Goal: Transaction & Acquisition: Book appointment/travel/reservation

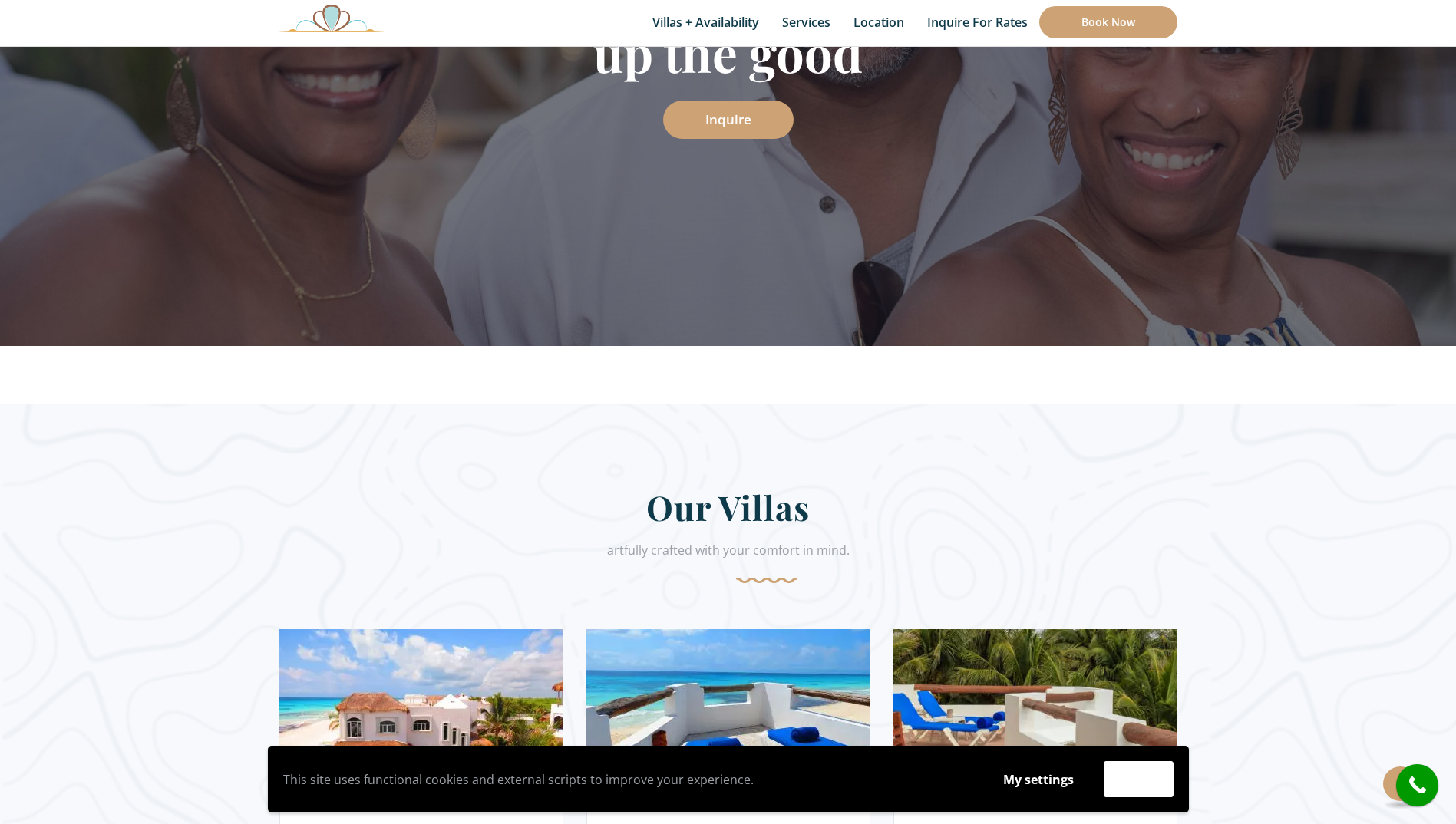
scroll to position [614, 0]
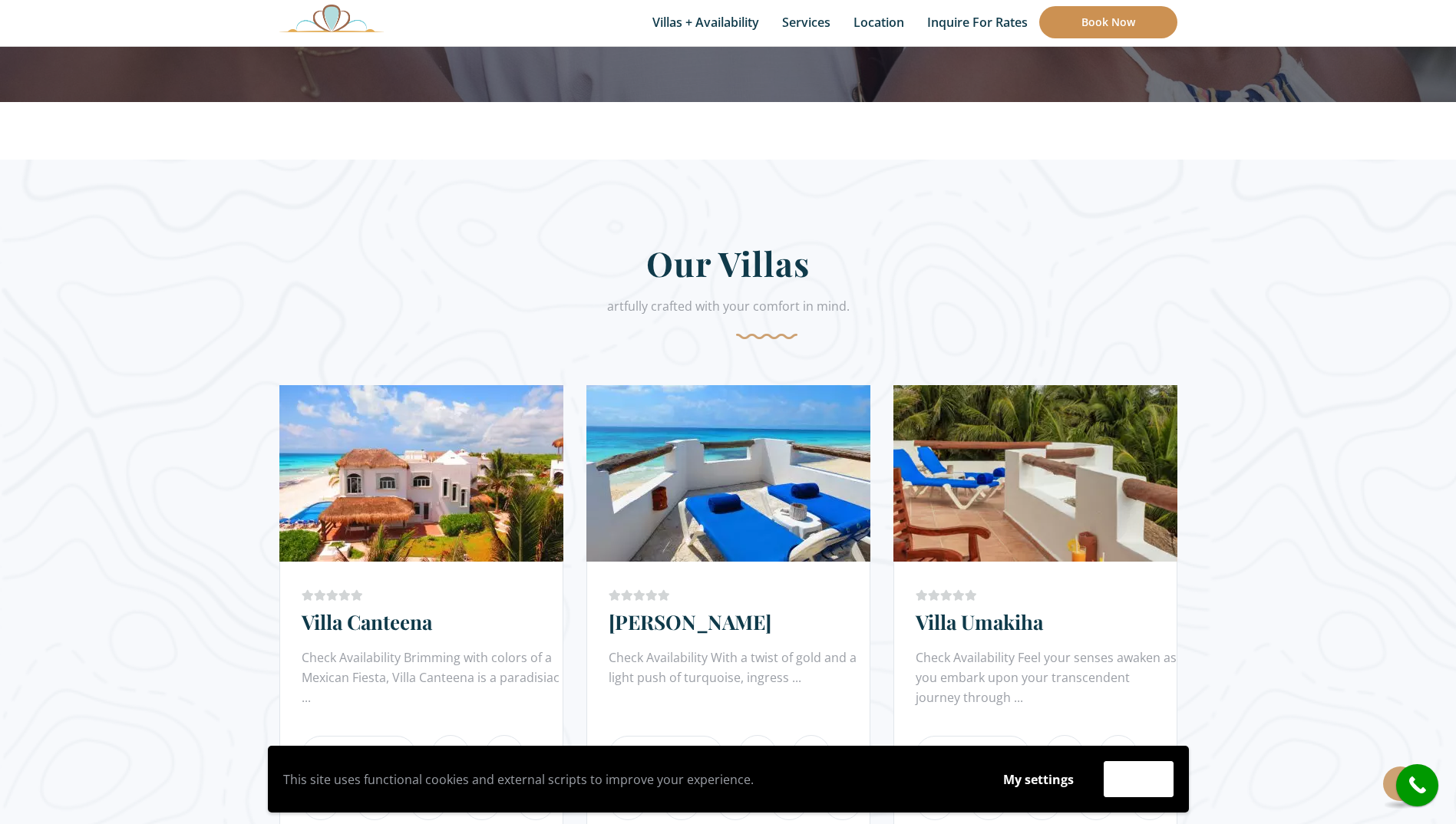
click at [1129, 29] on link "Book Now" at bounding box center [1108, 22] width 139 height 32
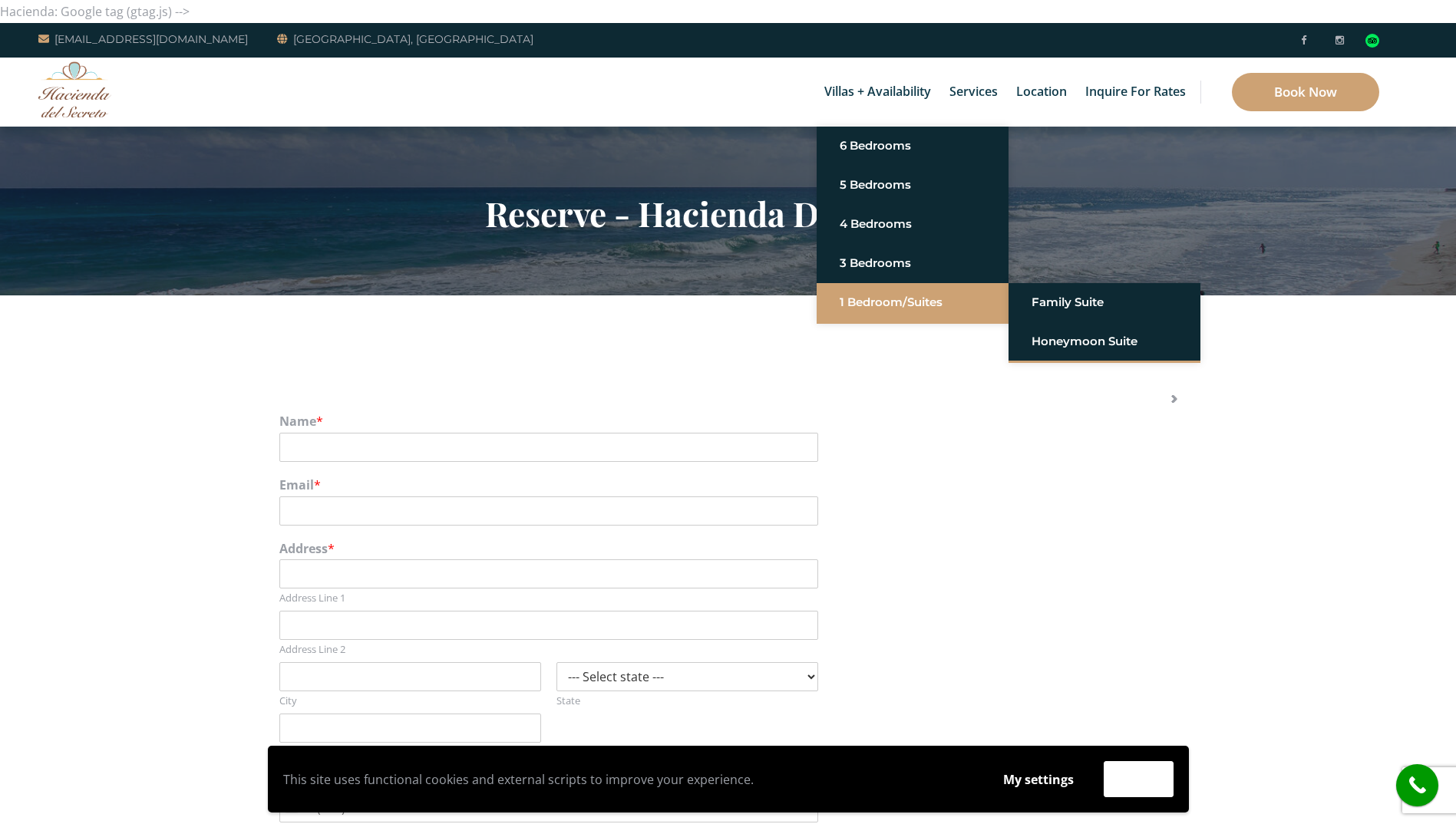
click at [898, 306] on link "1 Bedroom/Suites" at bounding box center [913, 302] width 145 height 27
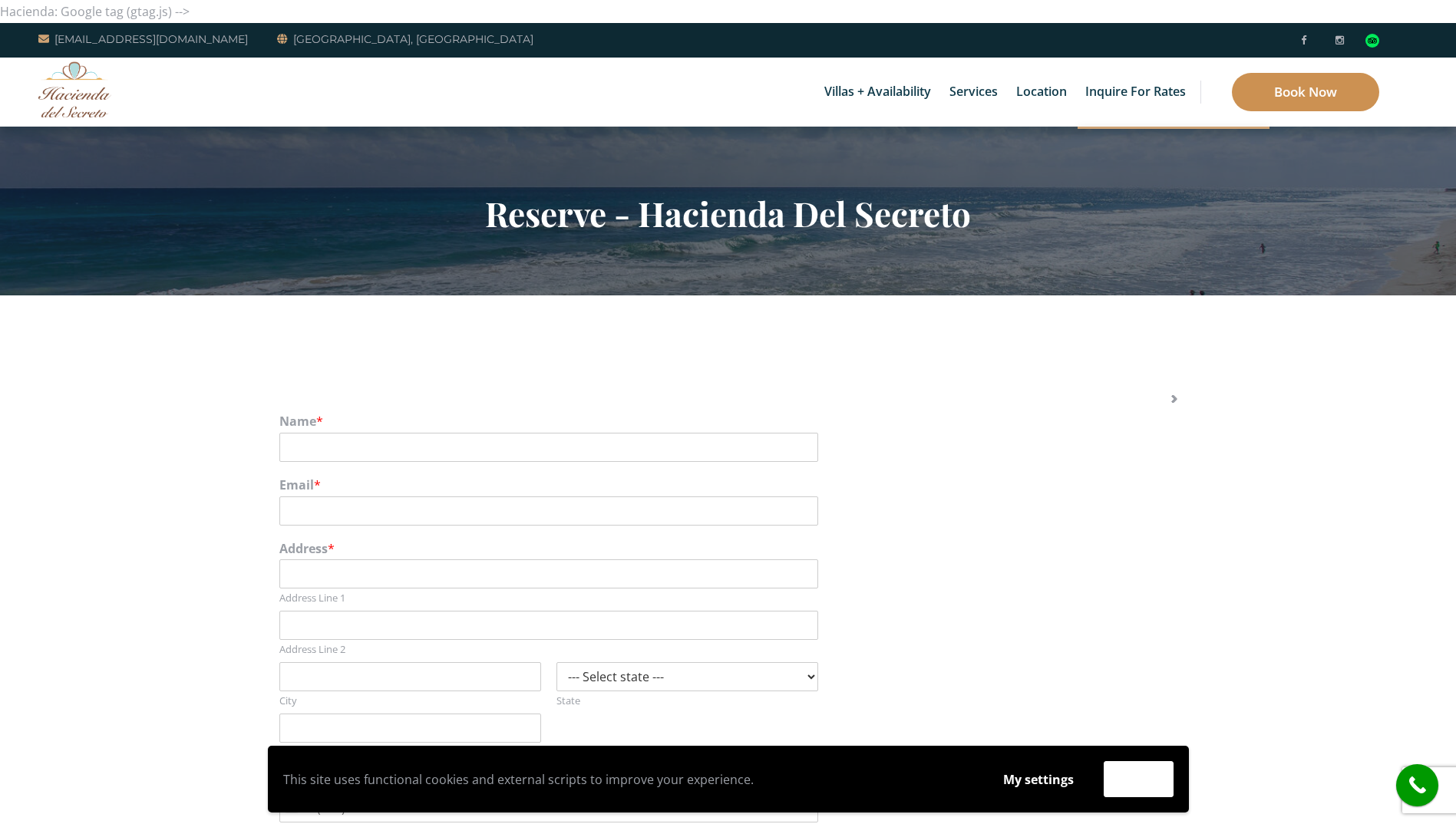
click at [1273, 91] on link "Book Now" at bounding box center [1306, 91] width 147 height 38
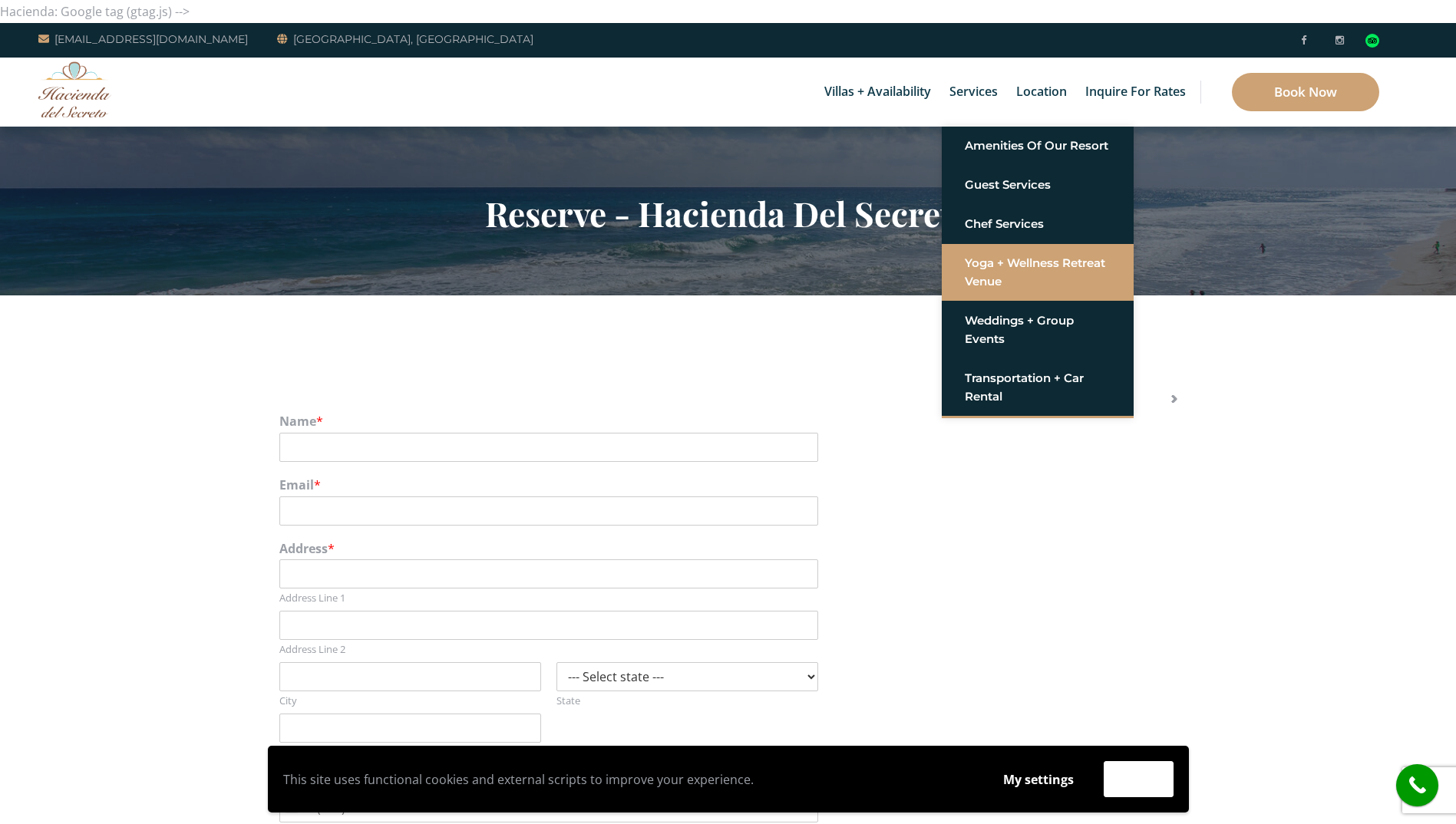
click at [993, 259] on link "Yoga + Wellness Retreat Venue" at bounding box center [1037, 272] width 145 height 46
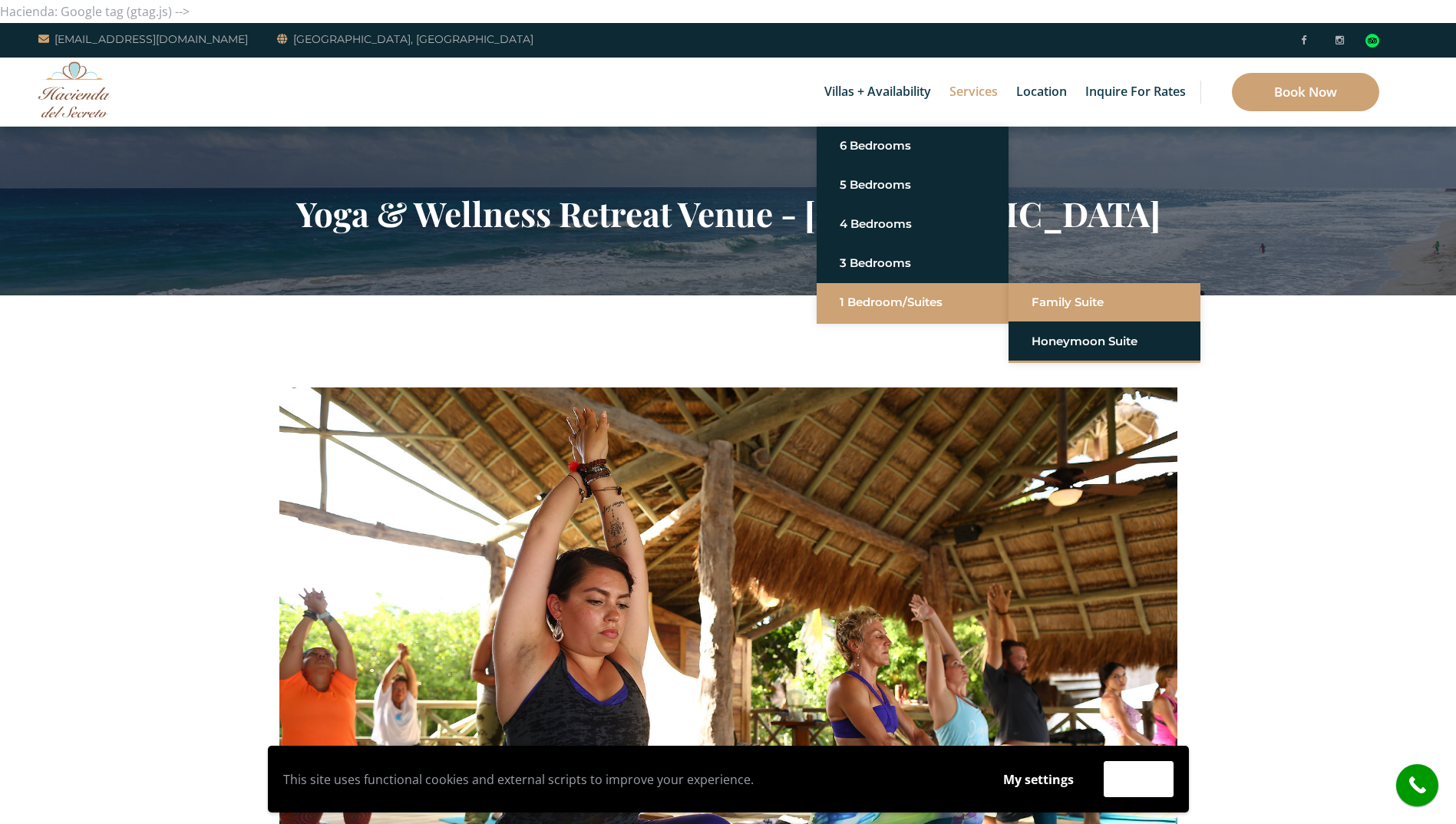
click at [1059, 300] on link "Family Suite" at bounding box center [1104, 302] width 145 height 27
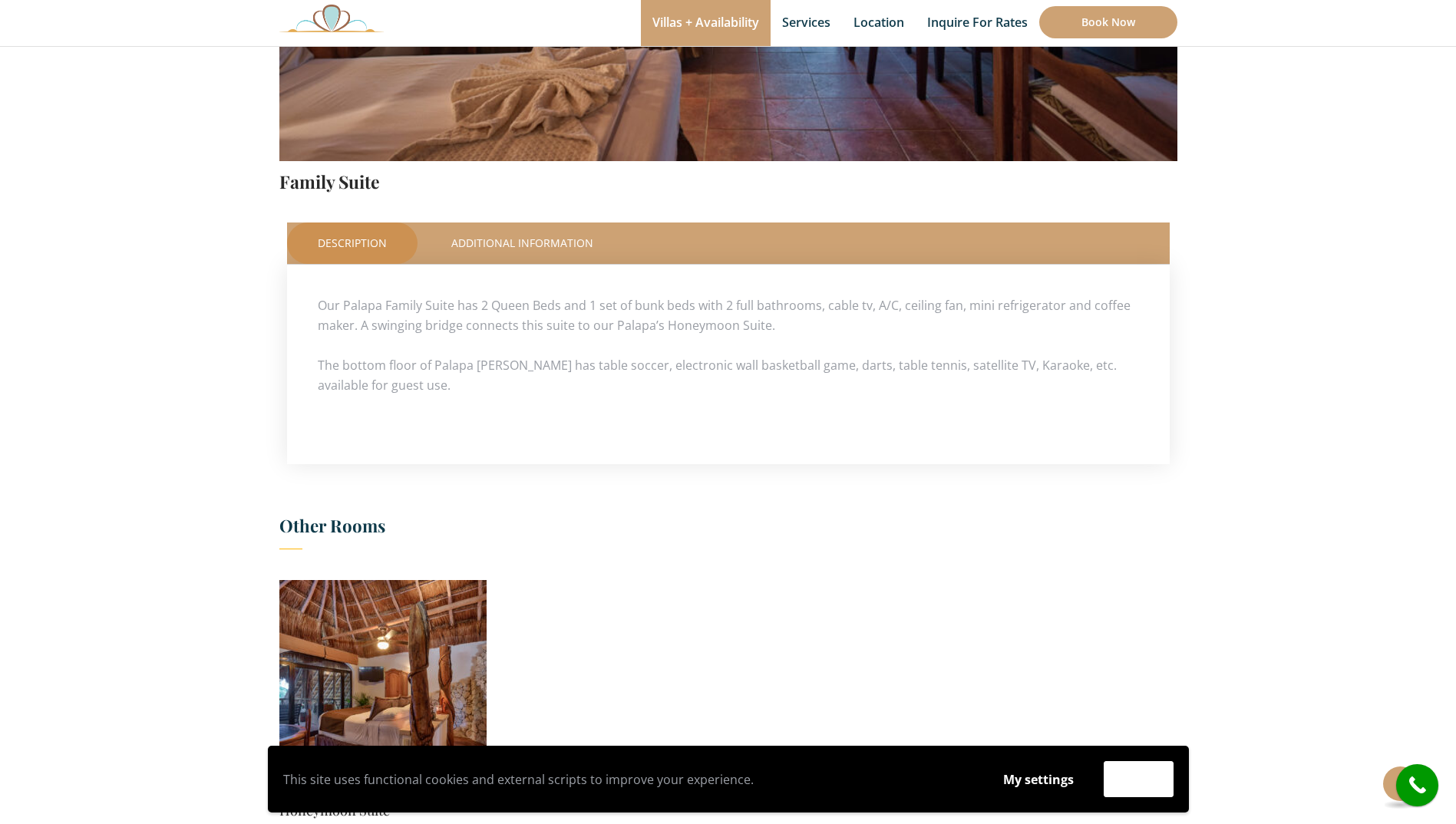
scroll to position [767, 0]
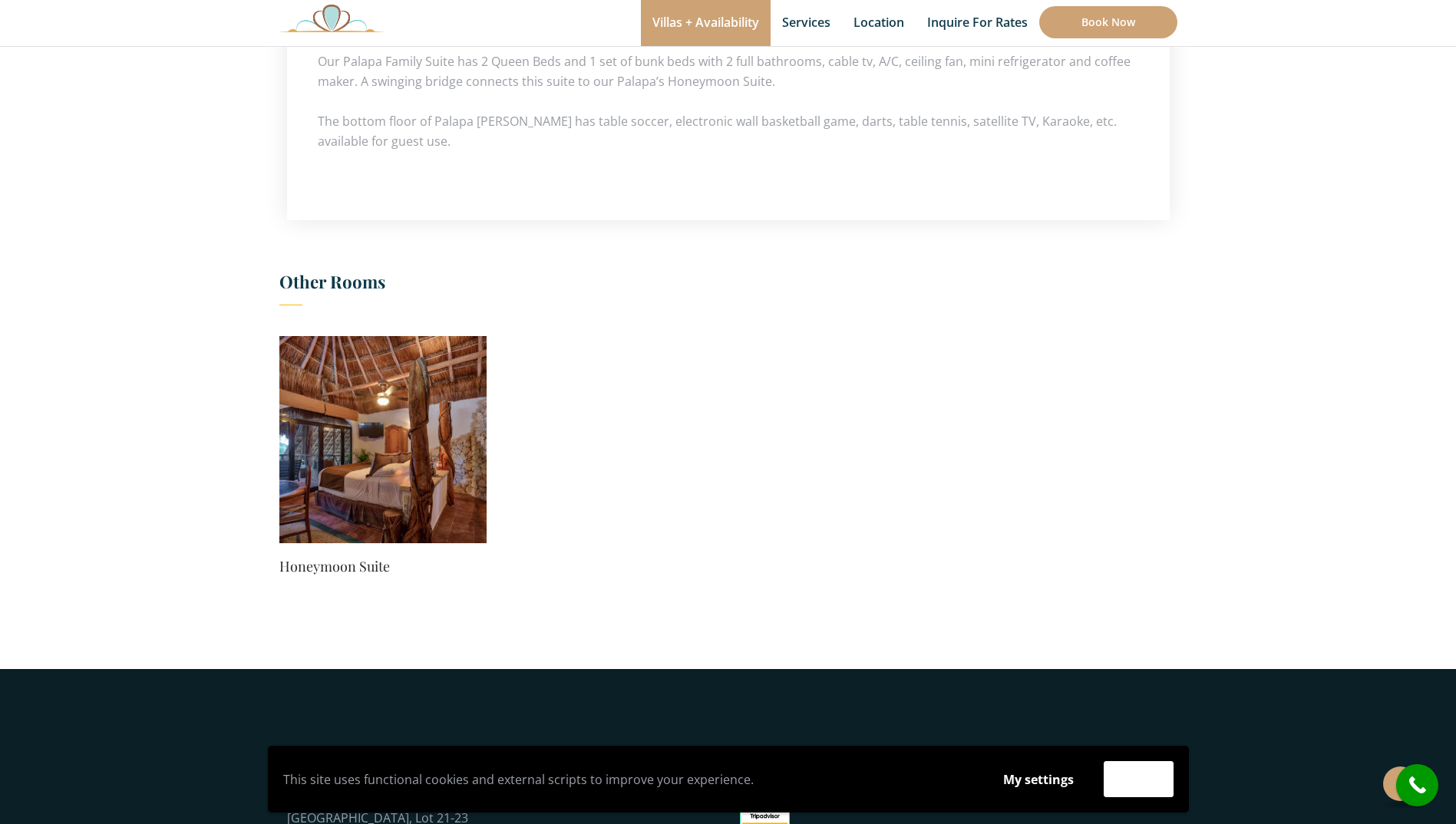
click at [474, 405] on img at bounding box center [382, 439] width 207 height 207
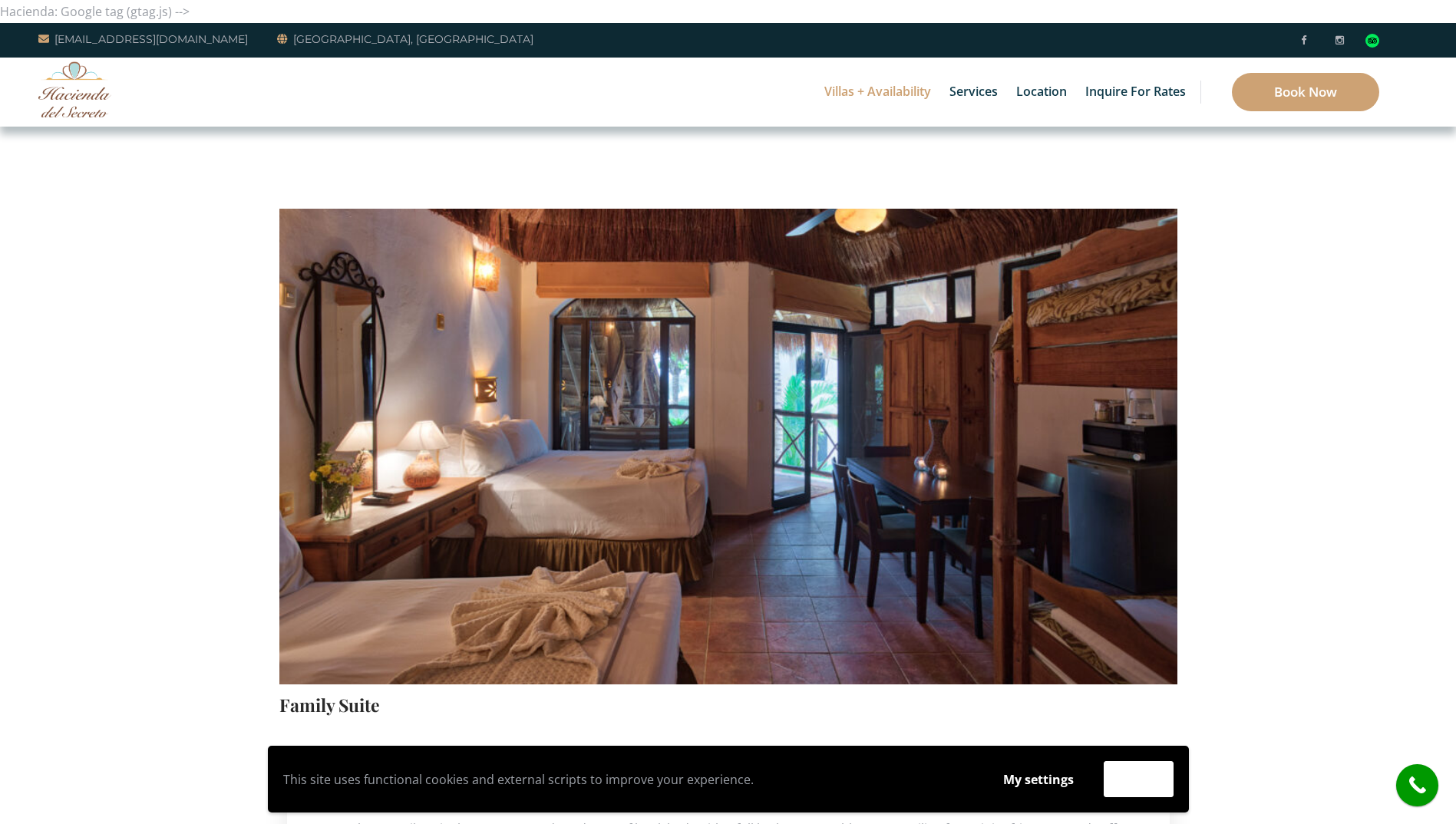
click at [69, 111] on img at bounding box center [75, 88] width 73 height 56
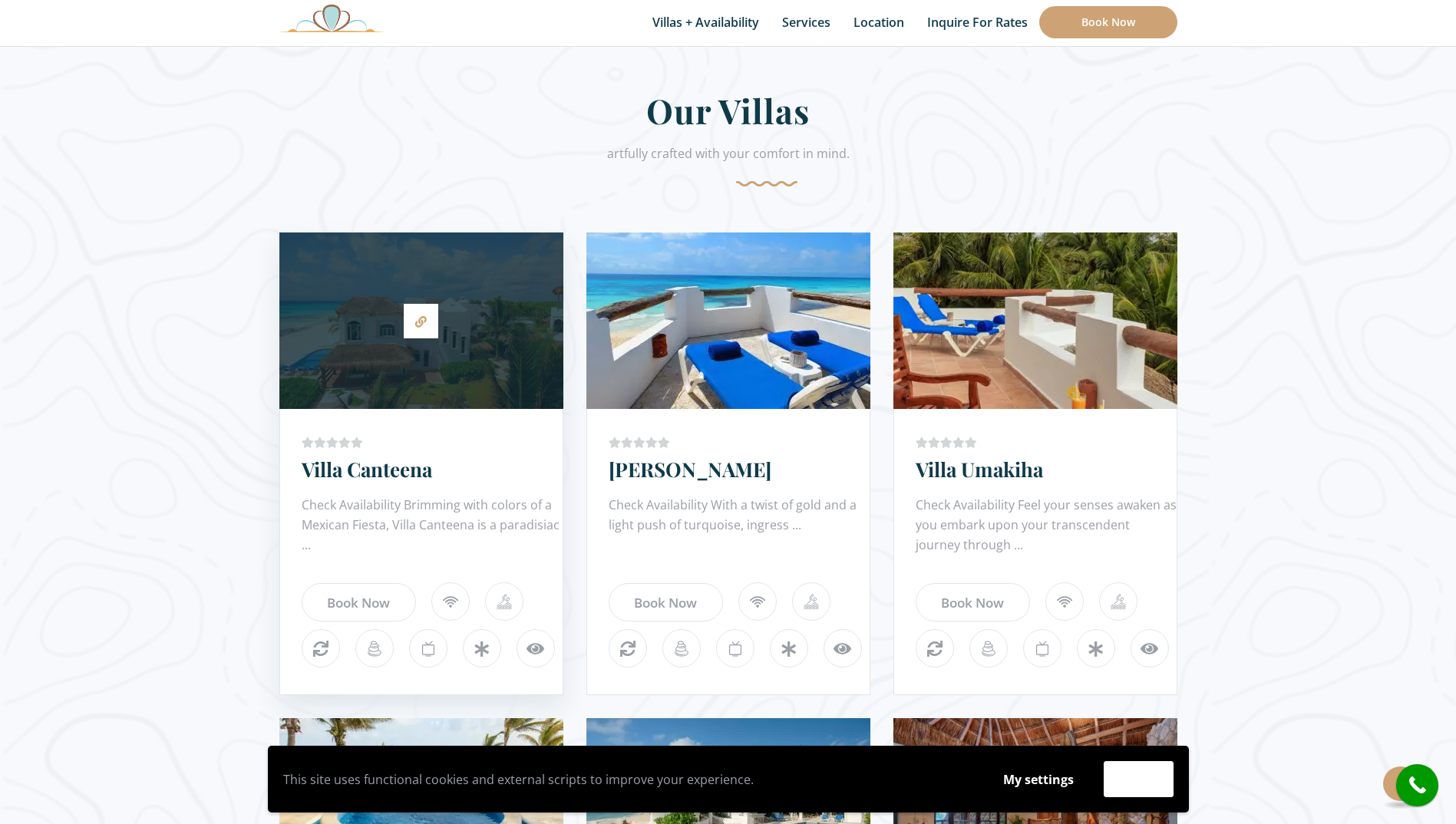
scroll to position [767, 0]
click at [331, 328] on div at bounding box center [420, 320] width 284 height 161
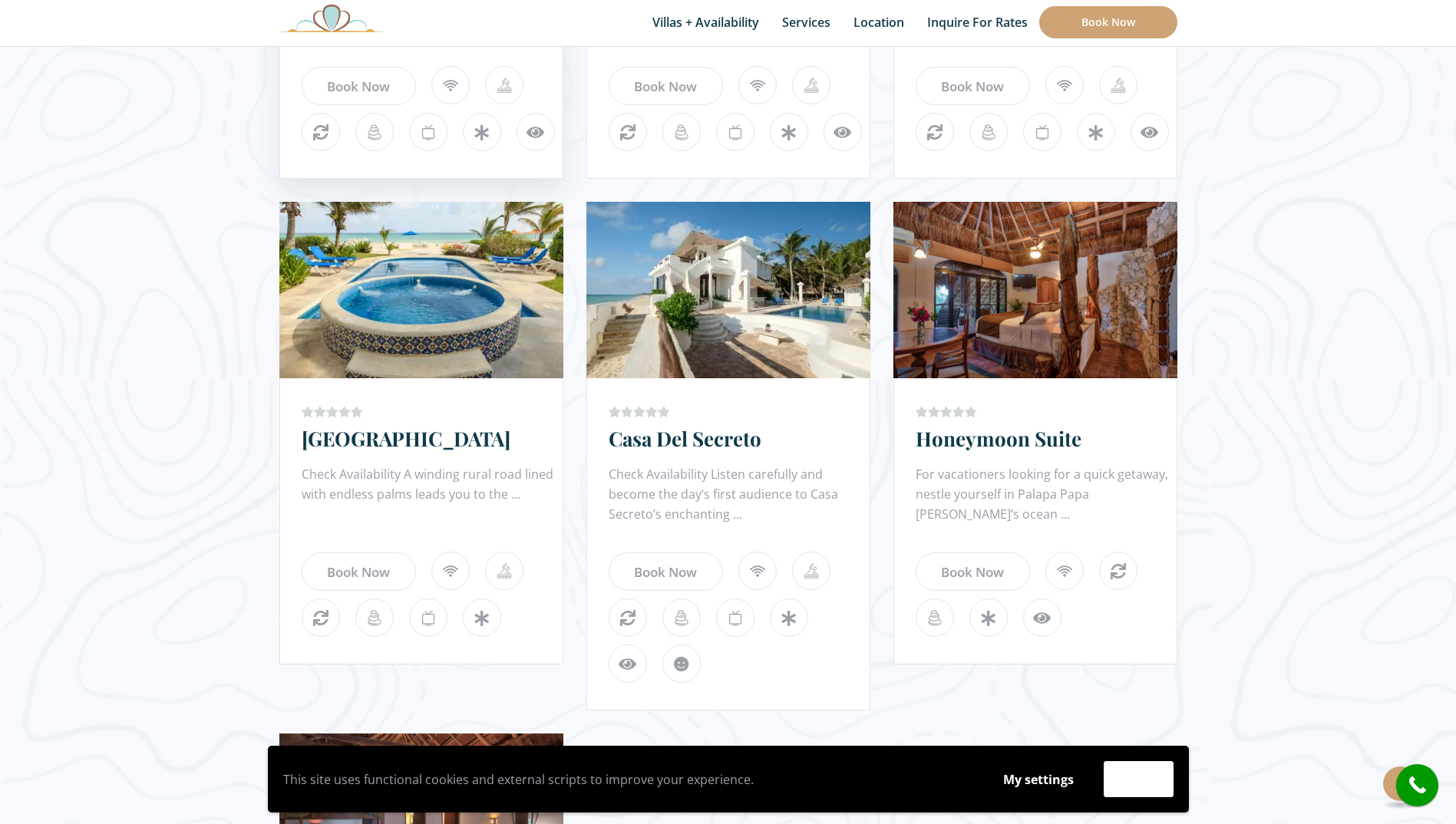
scroll to position [1304, 0]
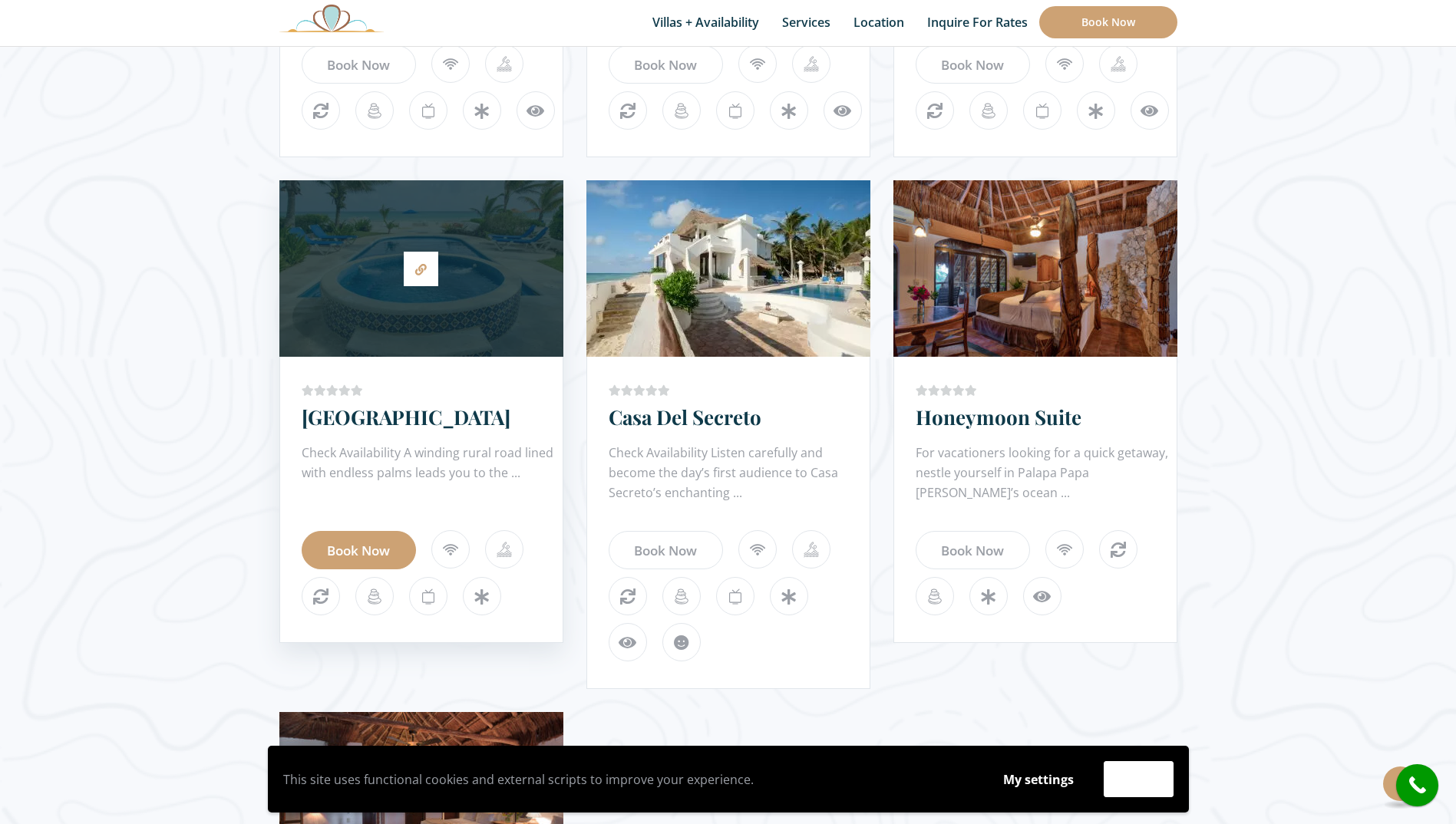
click at [355, 551] on link "Book Now" at bounding box center [359, 550] width 114 height 38
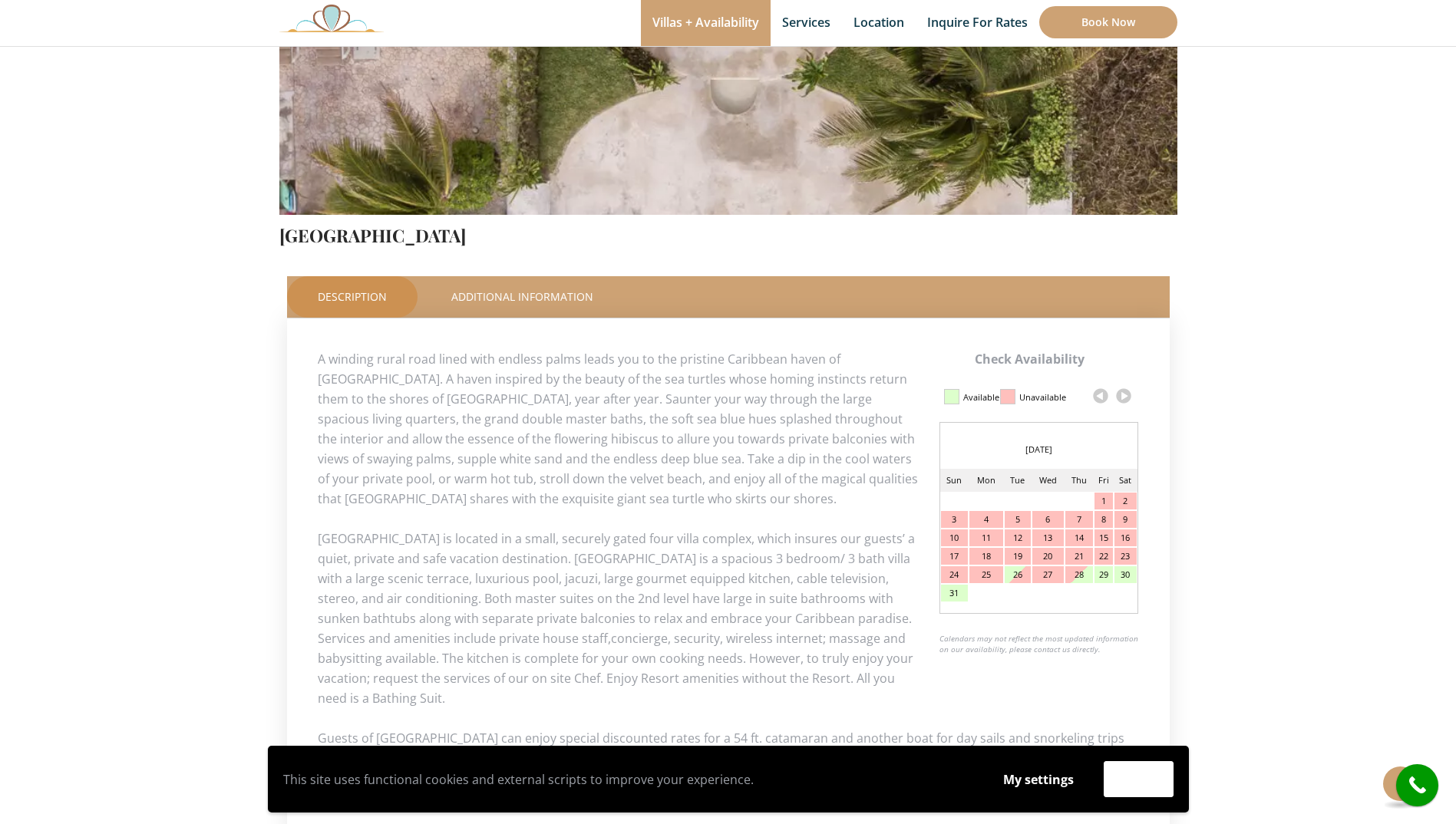
scroll to position [537, 0]
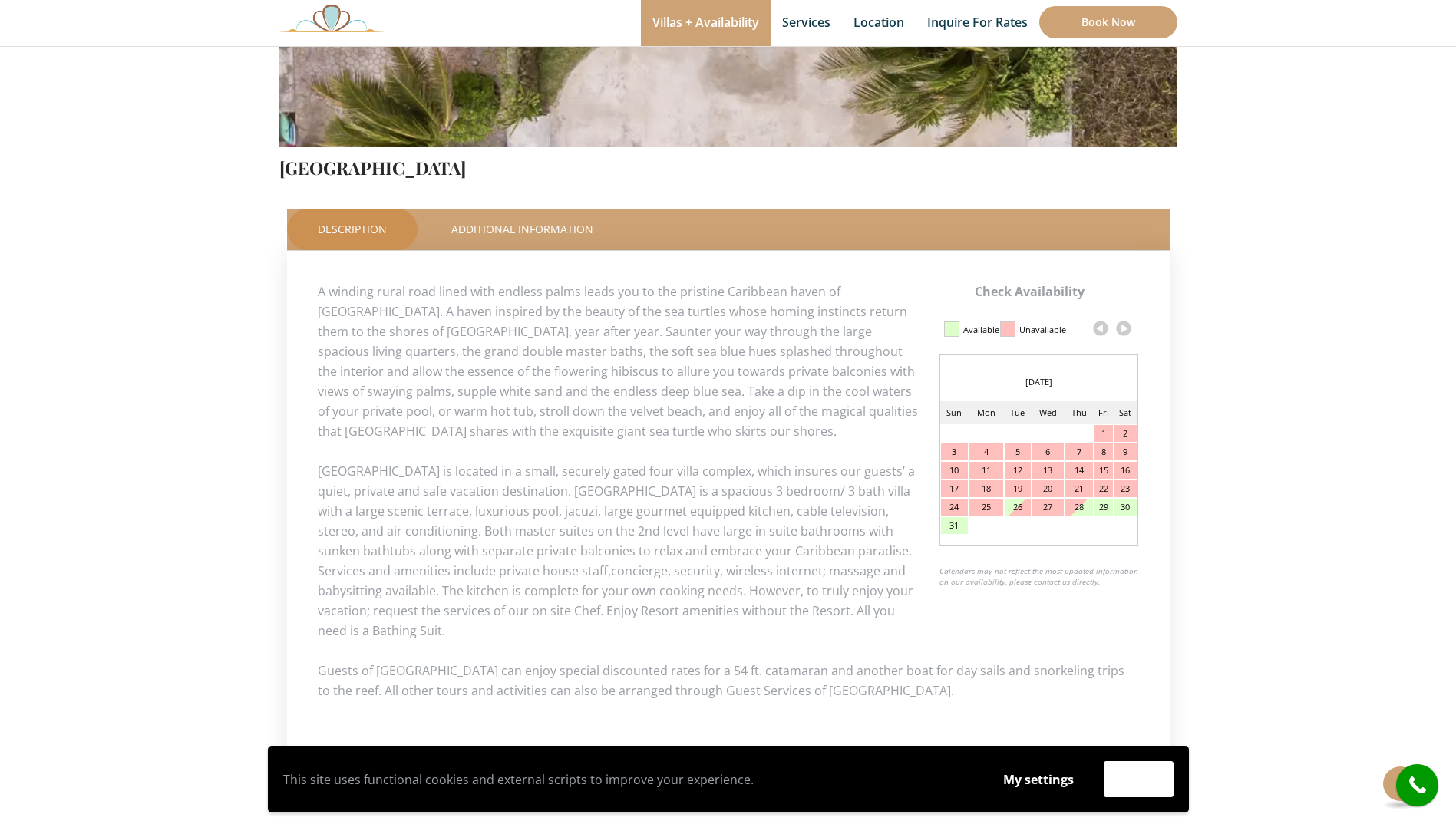
click at [1120, 326] on link at bounding box center [1123, 328] width 23 height 23
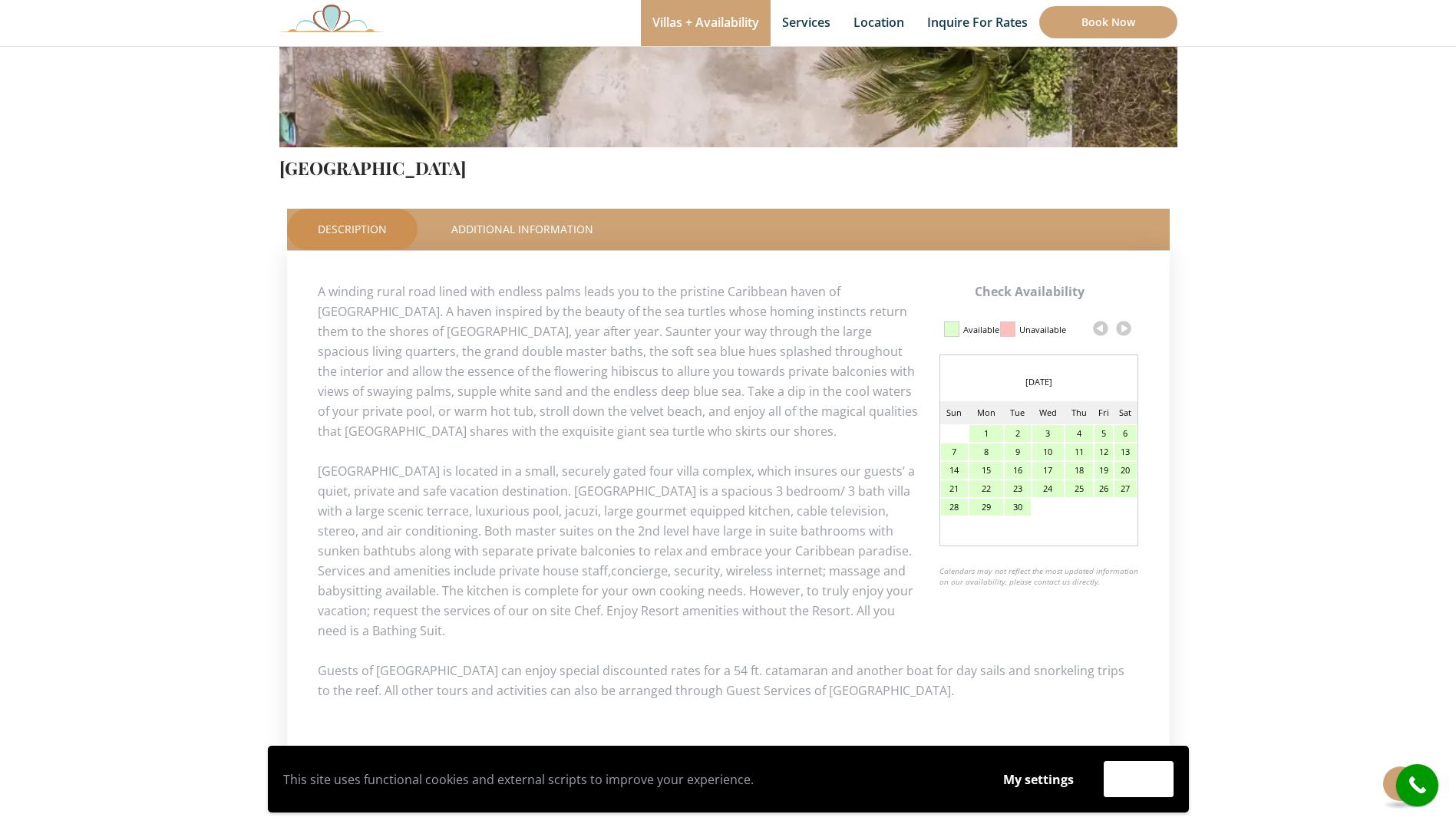
click at [1120, 326] on link at bounding box center [1123, 328] width 23 height 23
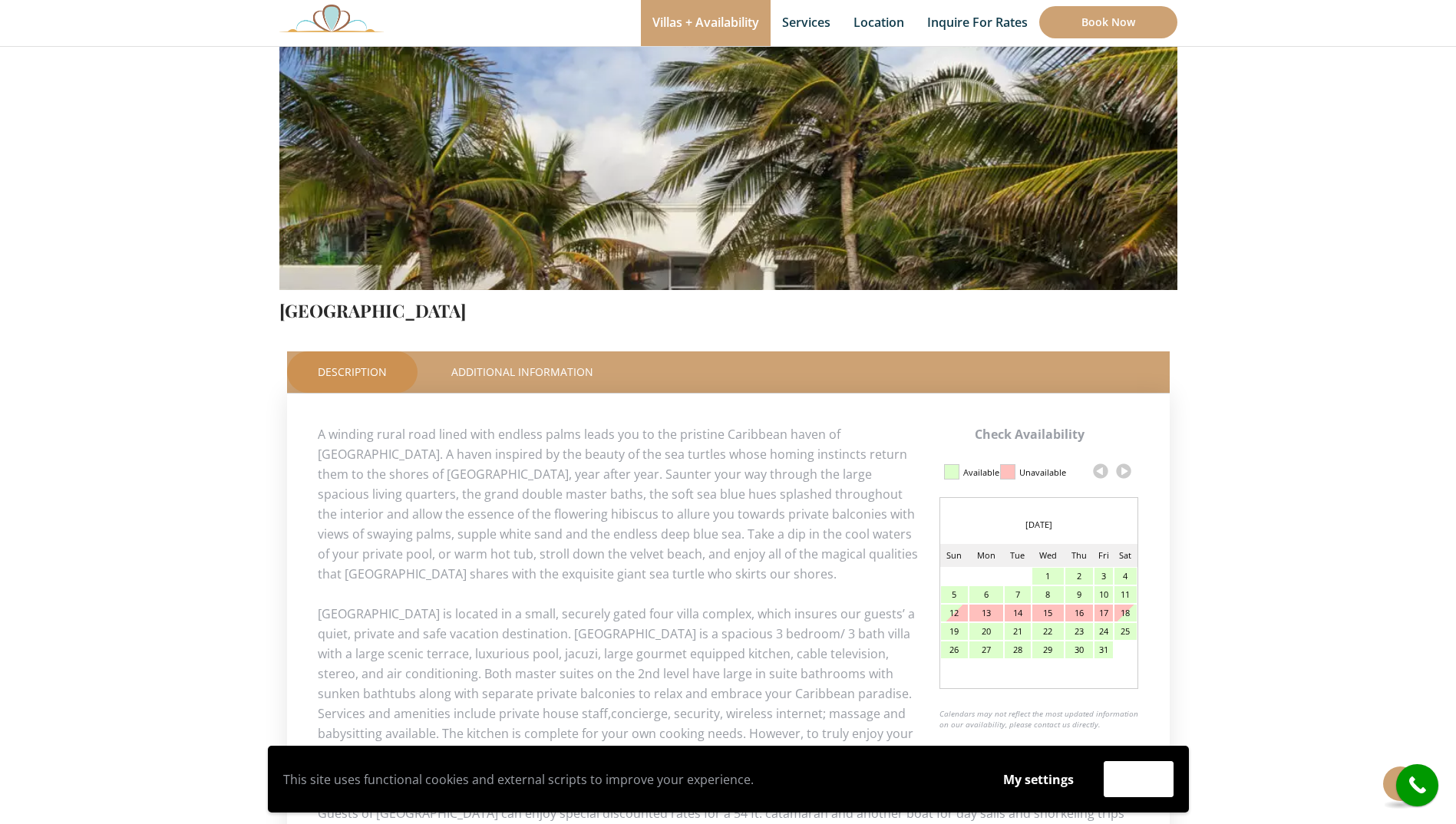
scroll to position [560, 0]
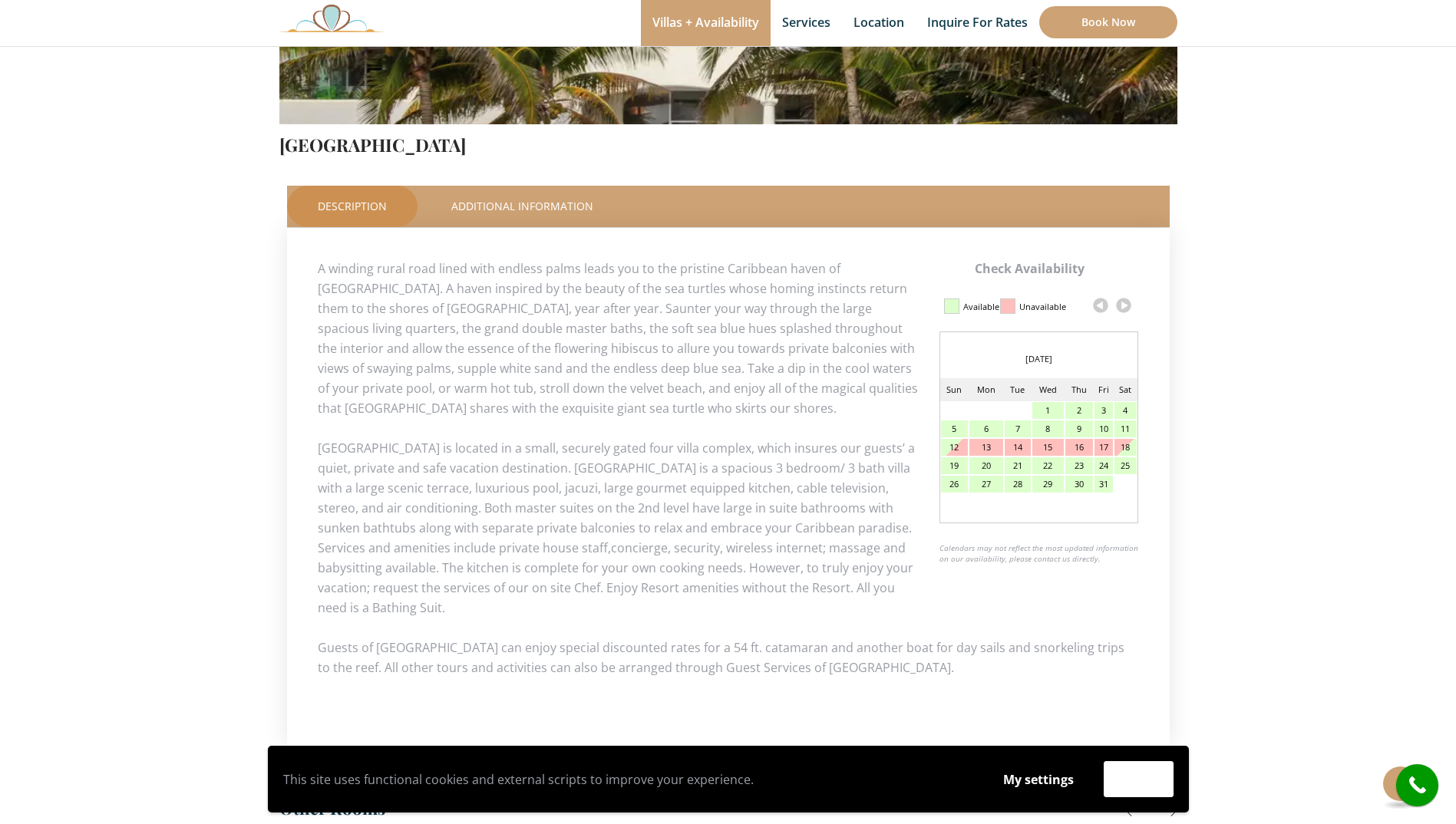
click at [1013, 485] on div "28" at bounding box center [1017, 483] width 27 height 17
click at [1018, 485] on div "28" at bounding box center [1017, 483] width 27 height 17
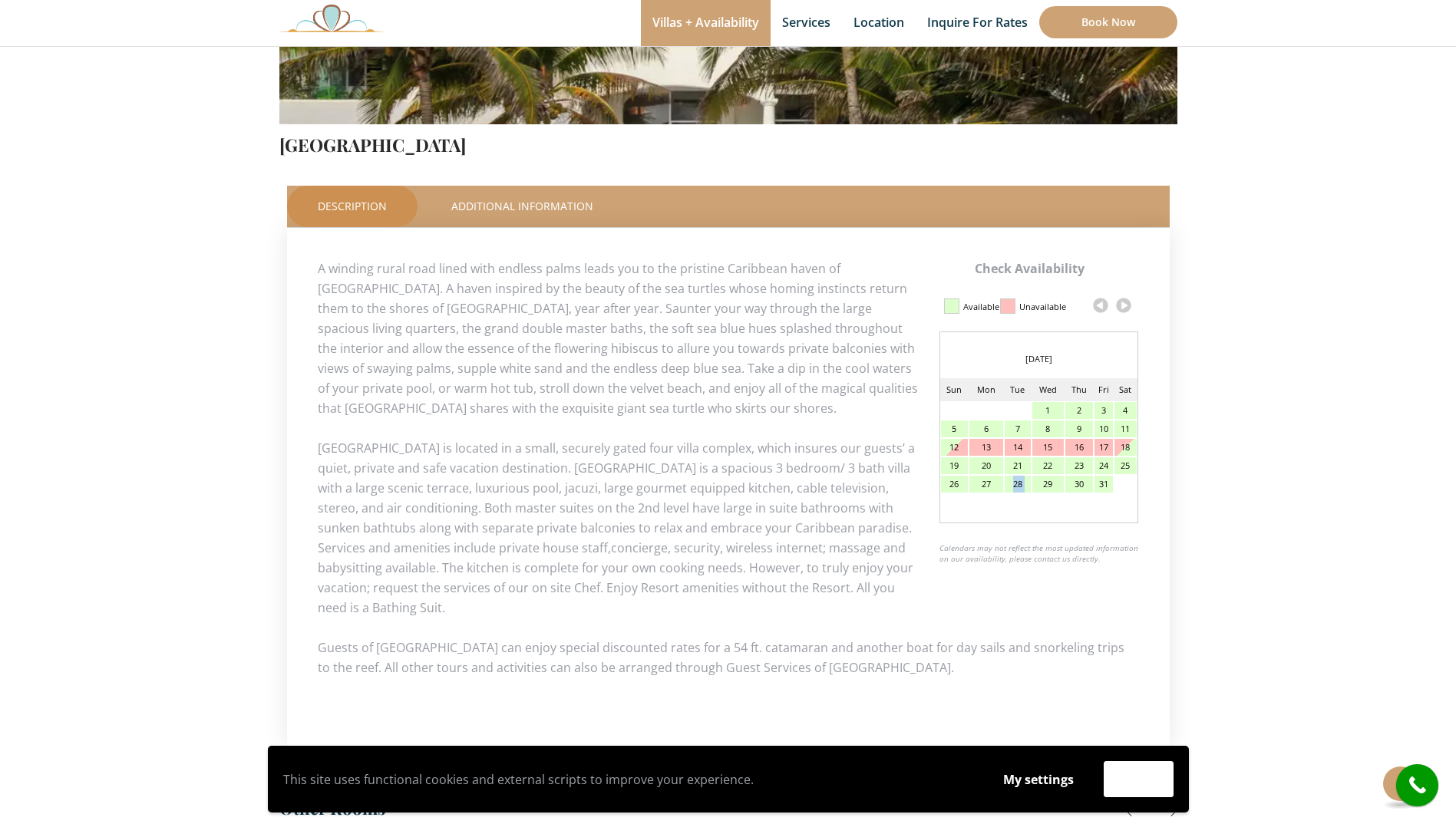
click at [1018, 485] on div "28" at bounding box center [1017, 483] width 27 height 17
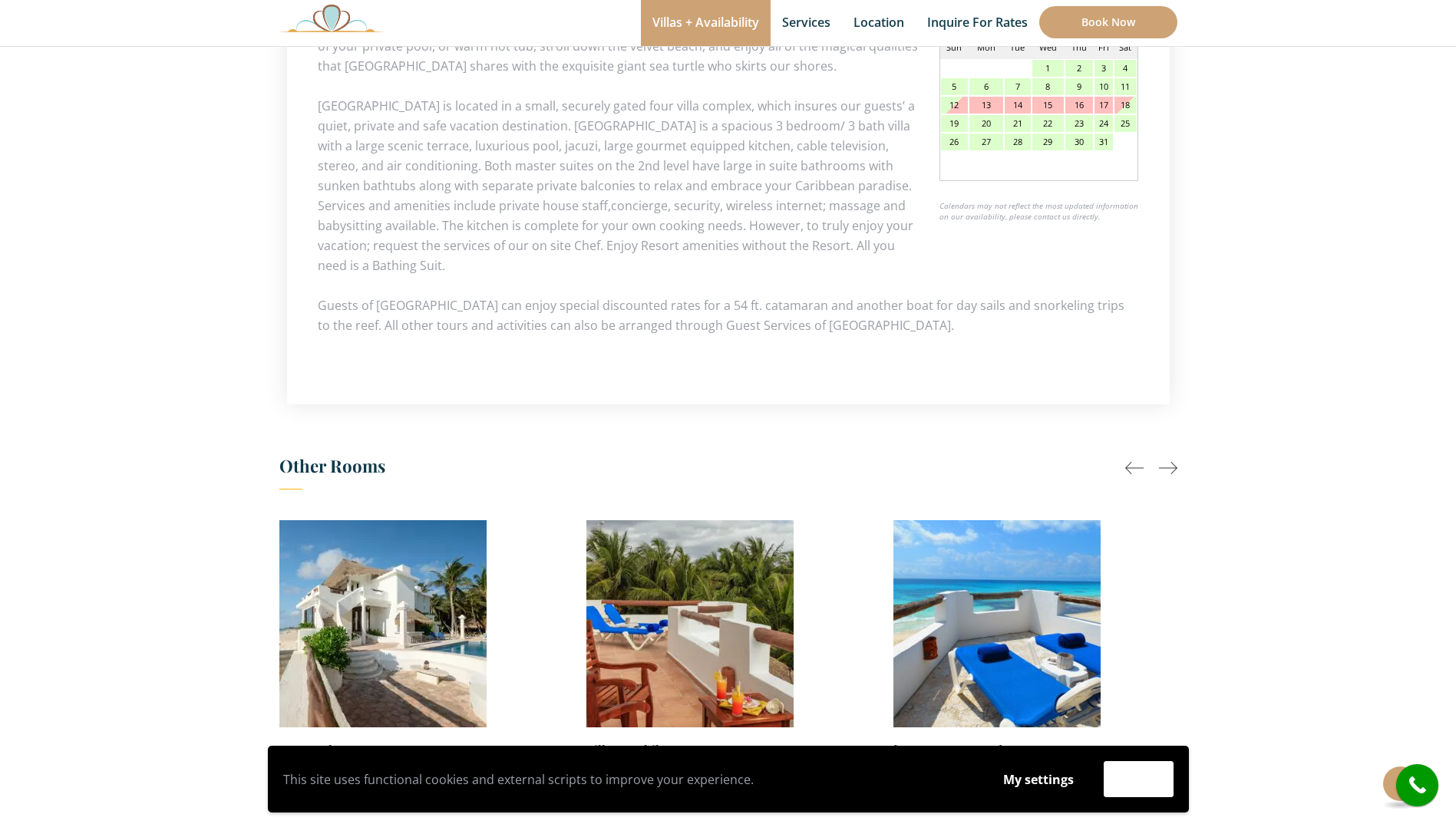
scroll to position [944, 0]
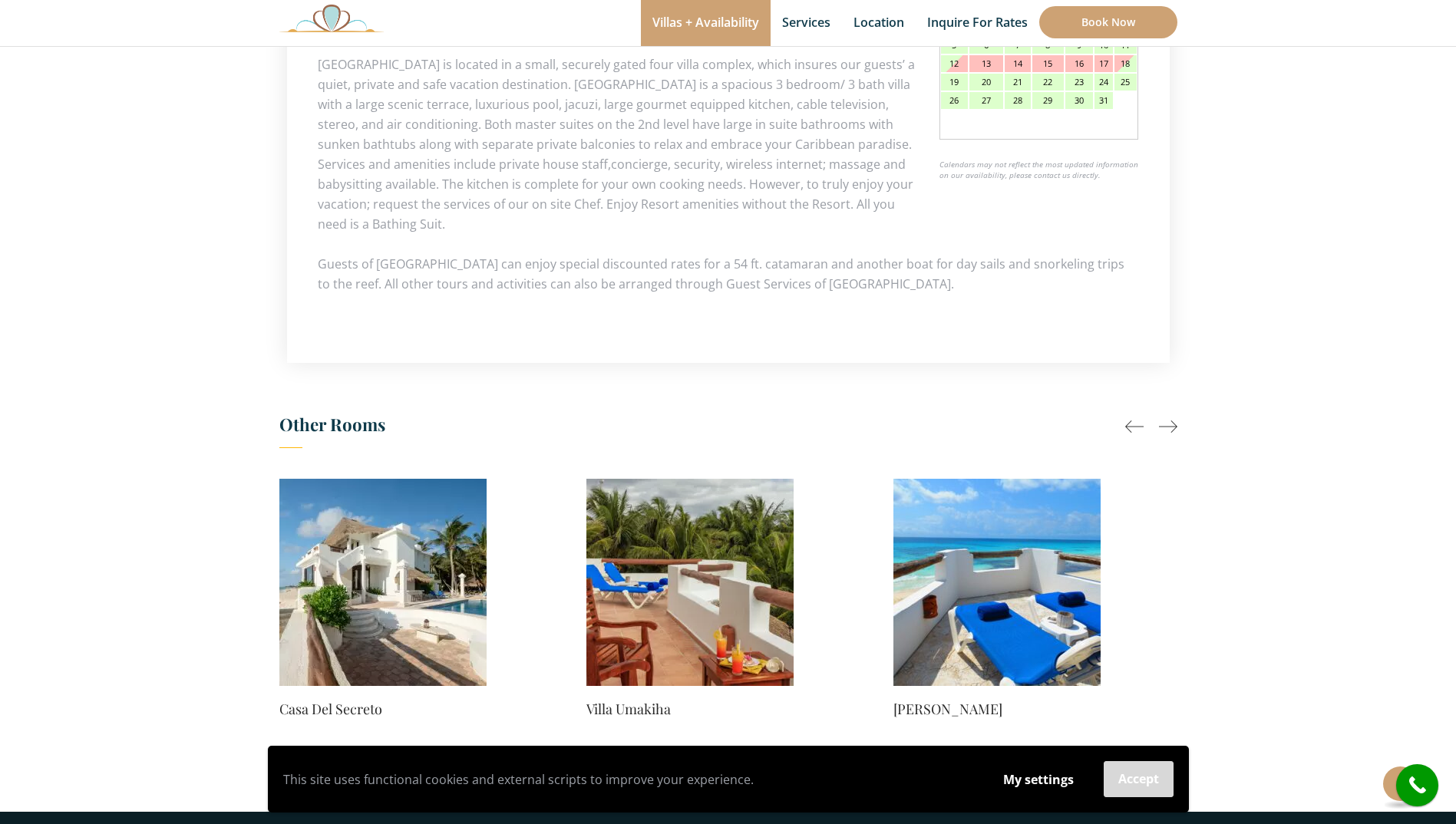
click at [1149, 775] on button "Accept" at bounding box center [1138, 779] width 70 height 36
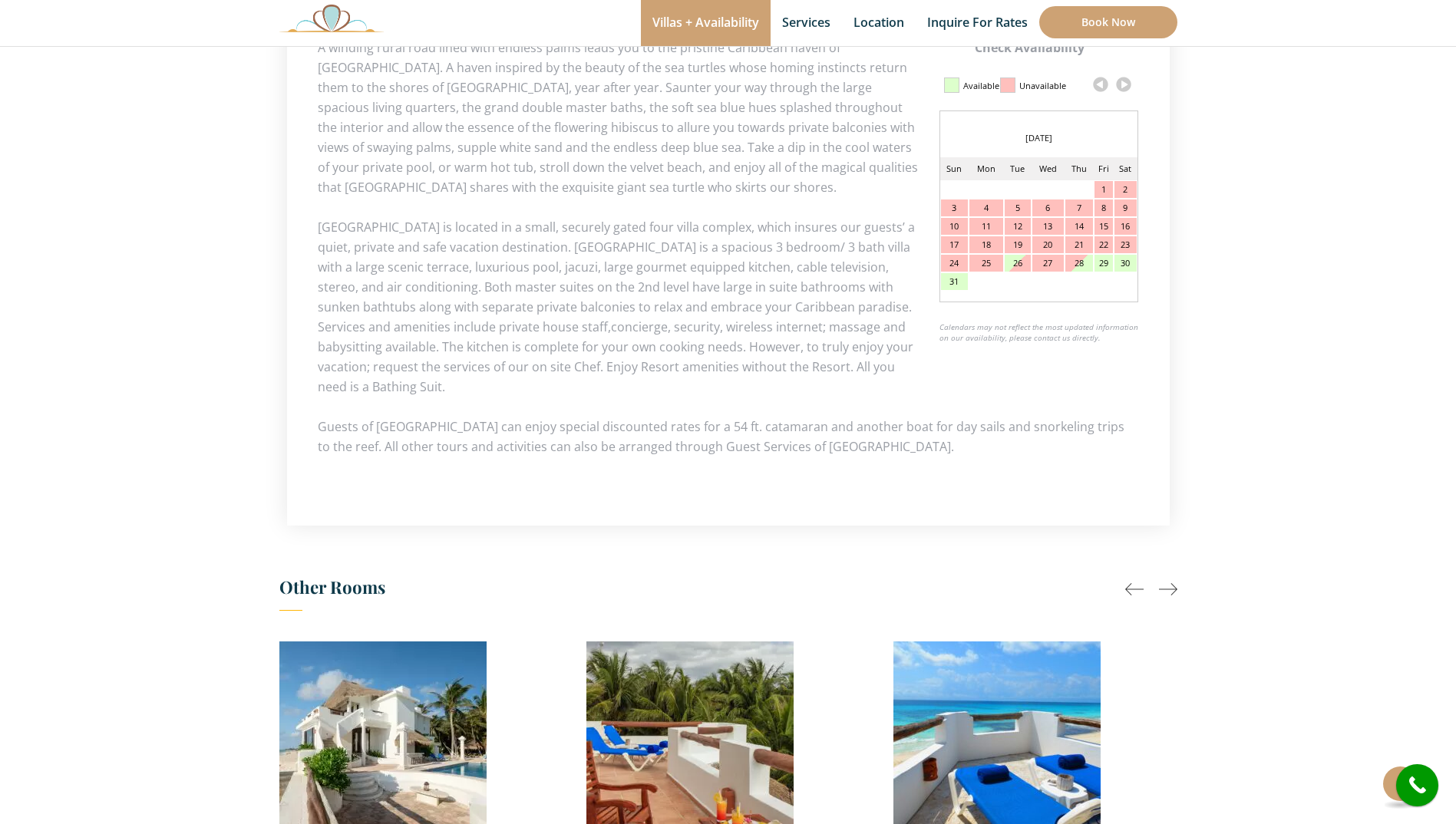
scroll to position [636, 0]
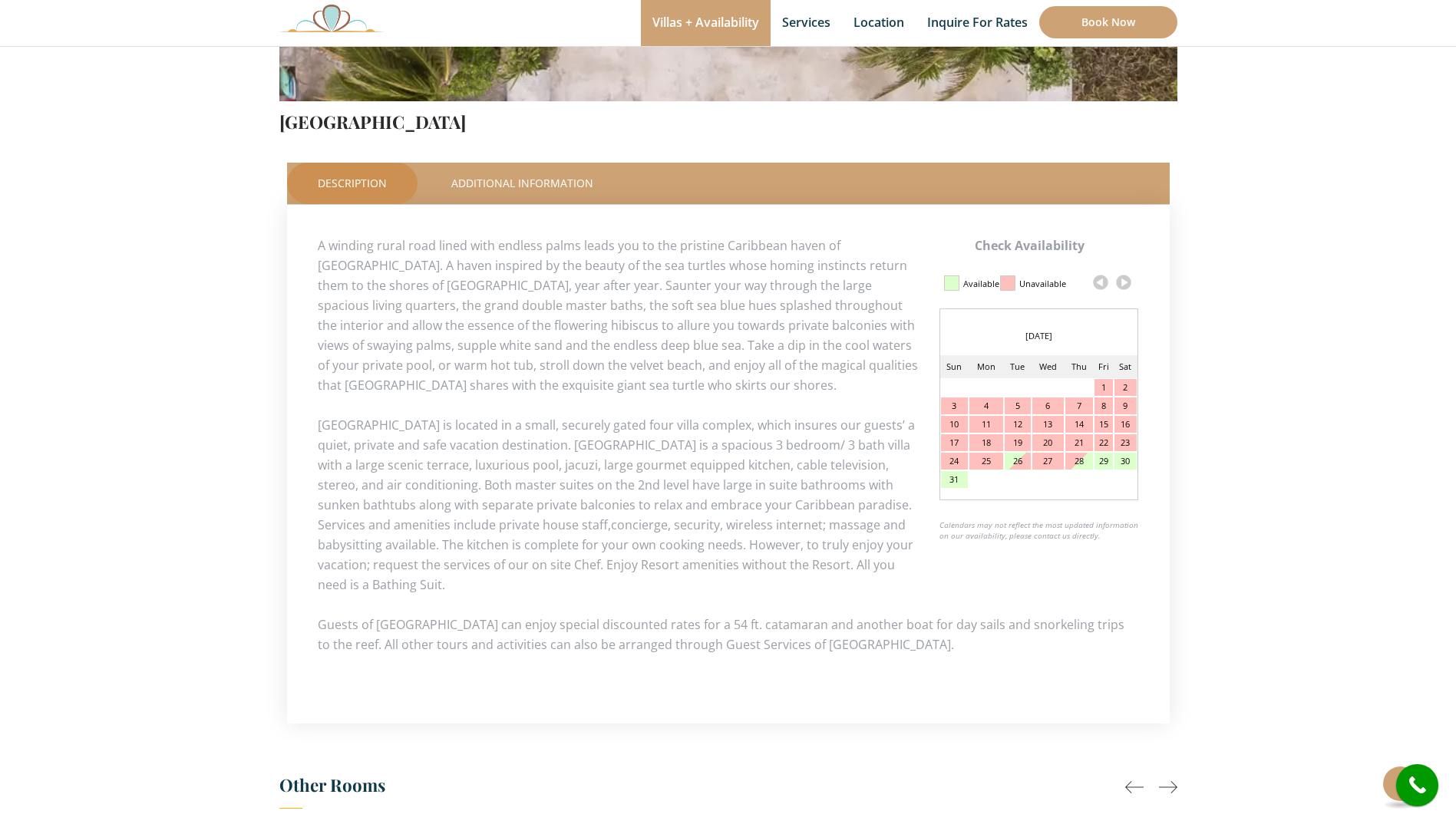
click at [1113, 282] on link at bounding box center [1123, 282] width 23 height 23
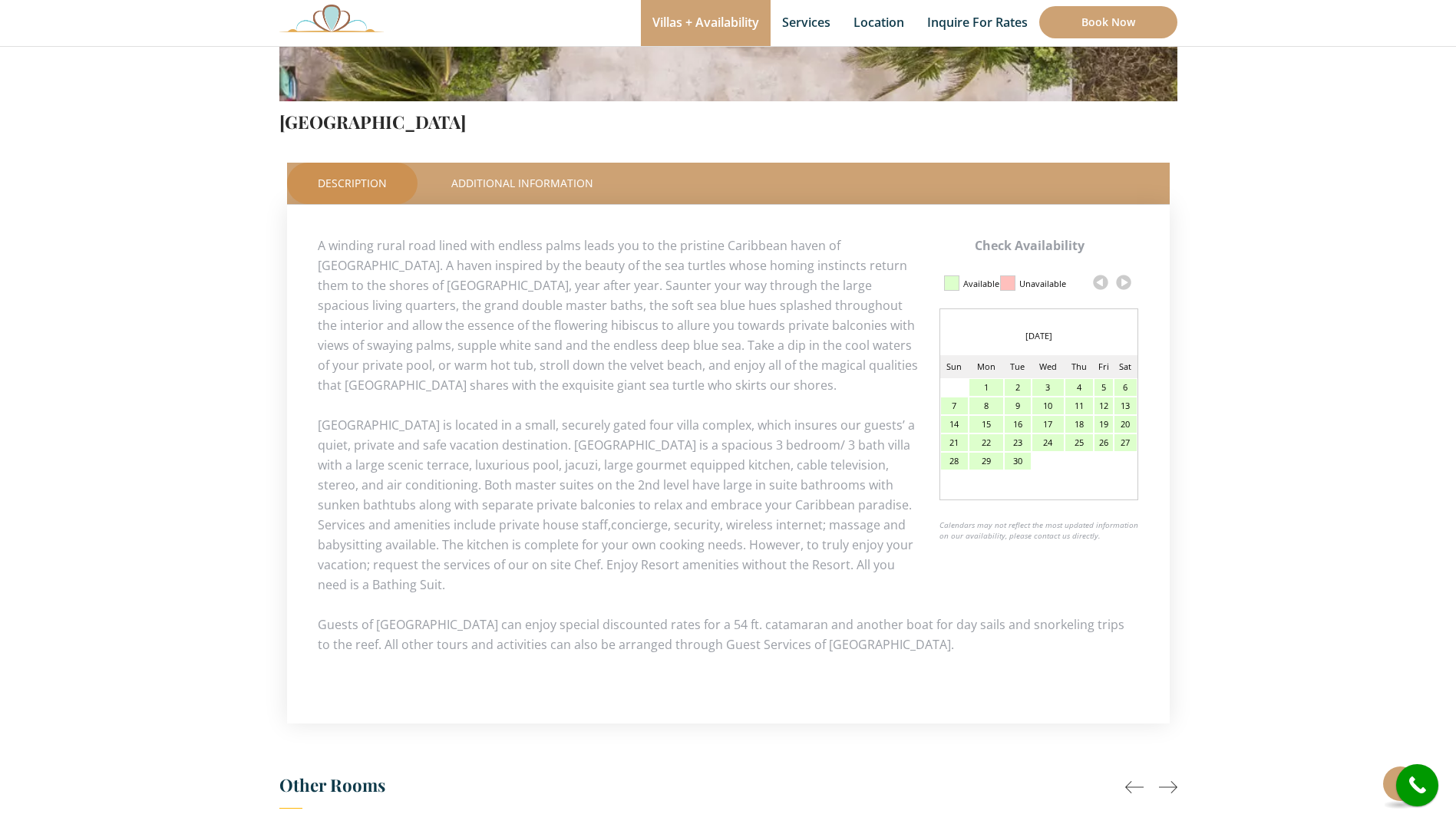
click at [1116, 282] on link at bounding box center [1123, 282] width 23 height 23
click at [1021, 465] on div "28" at bounding box center [1017, 461] width 27 height 17
click at [1124, 271] on link at bounding box center [1123, 282] width 23 height 23
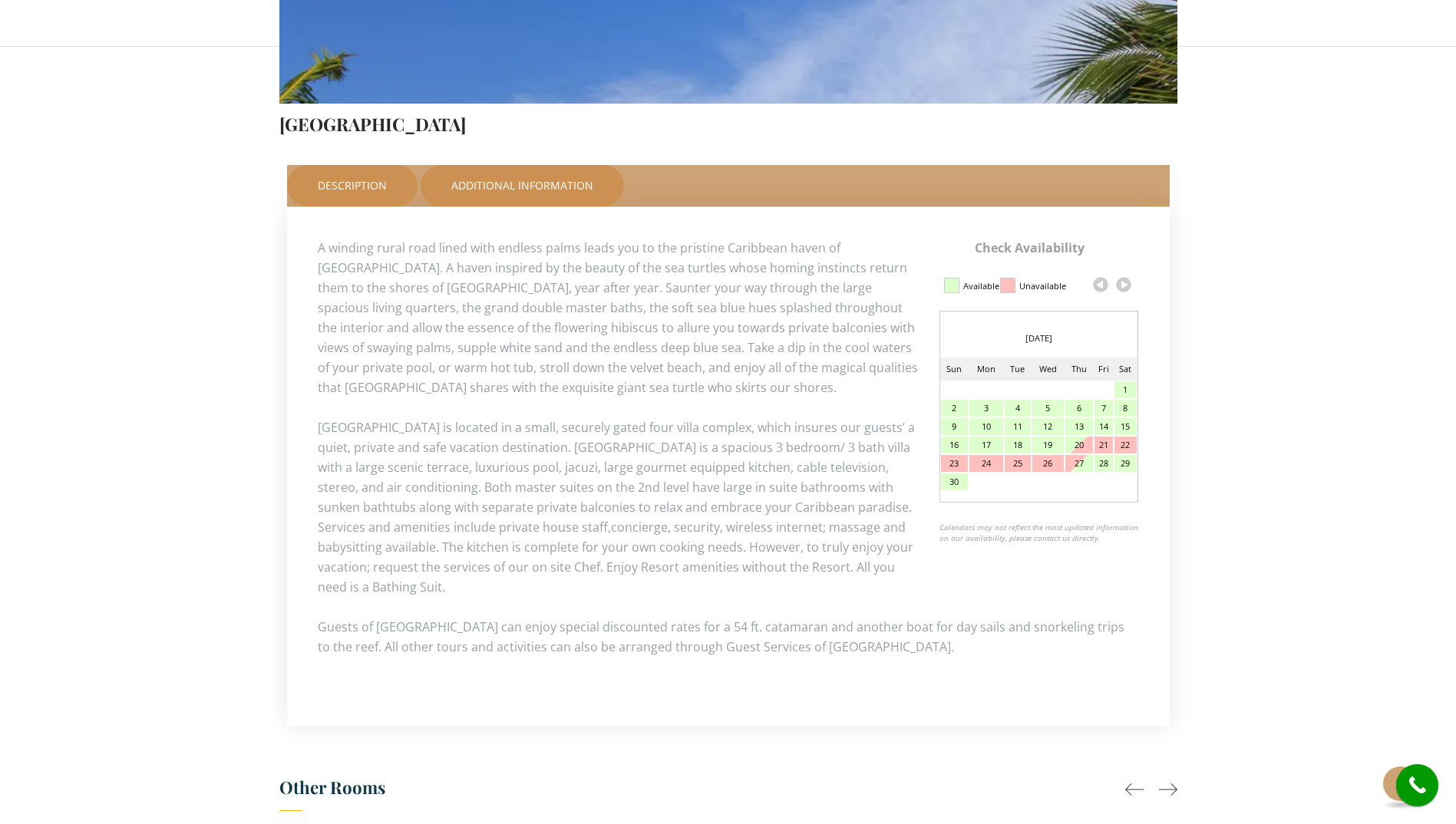
scroll to position [580, 0]
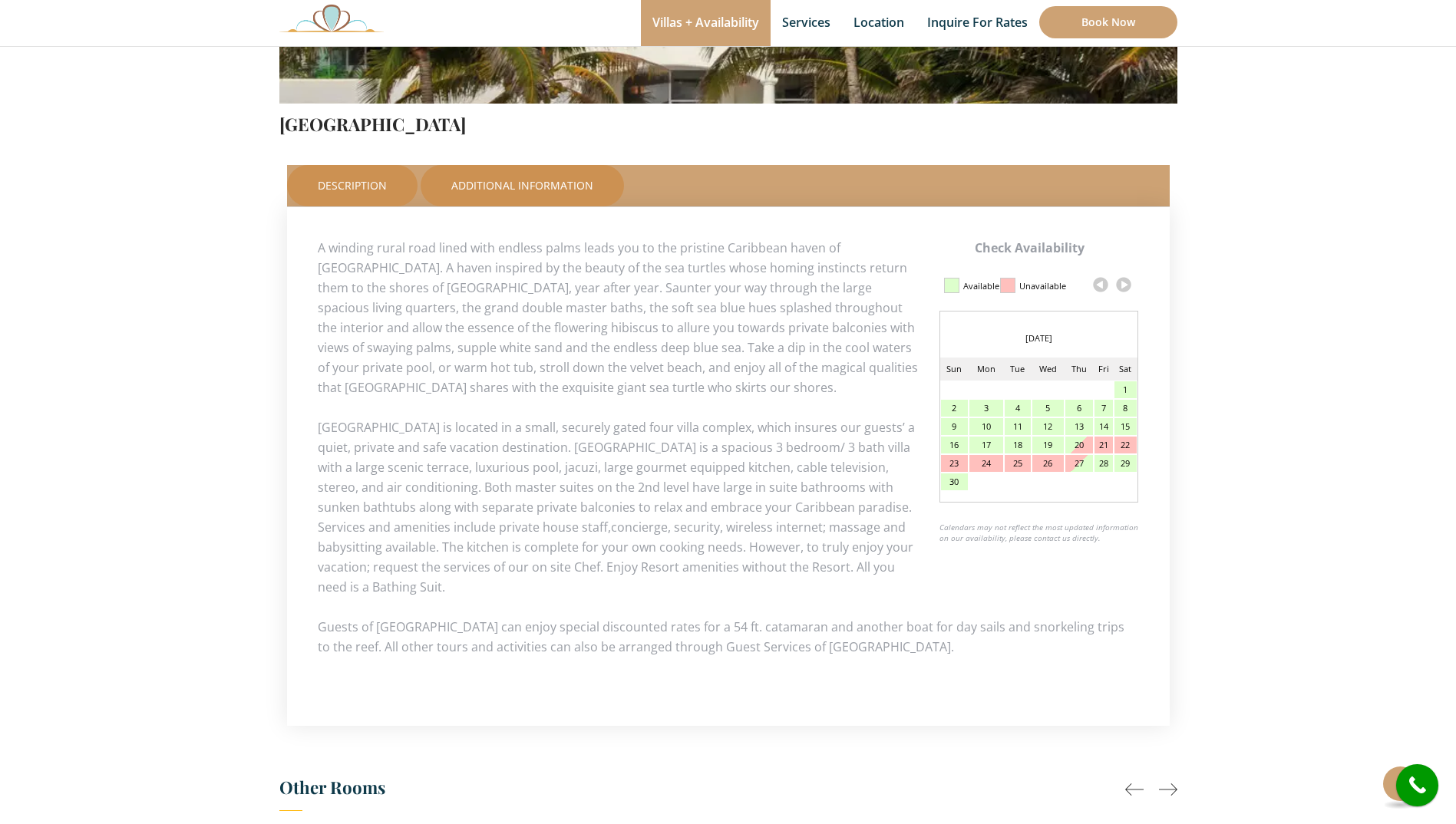
click at [523, 192] on link "Additional Information" at bounding box center [522, 186] width 203 height 41
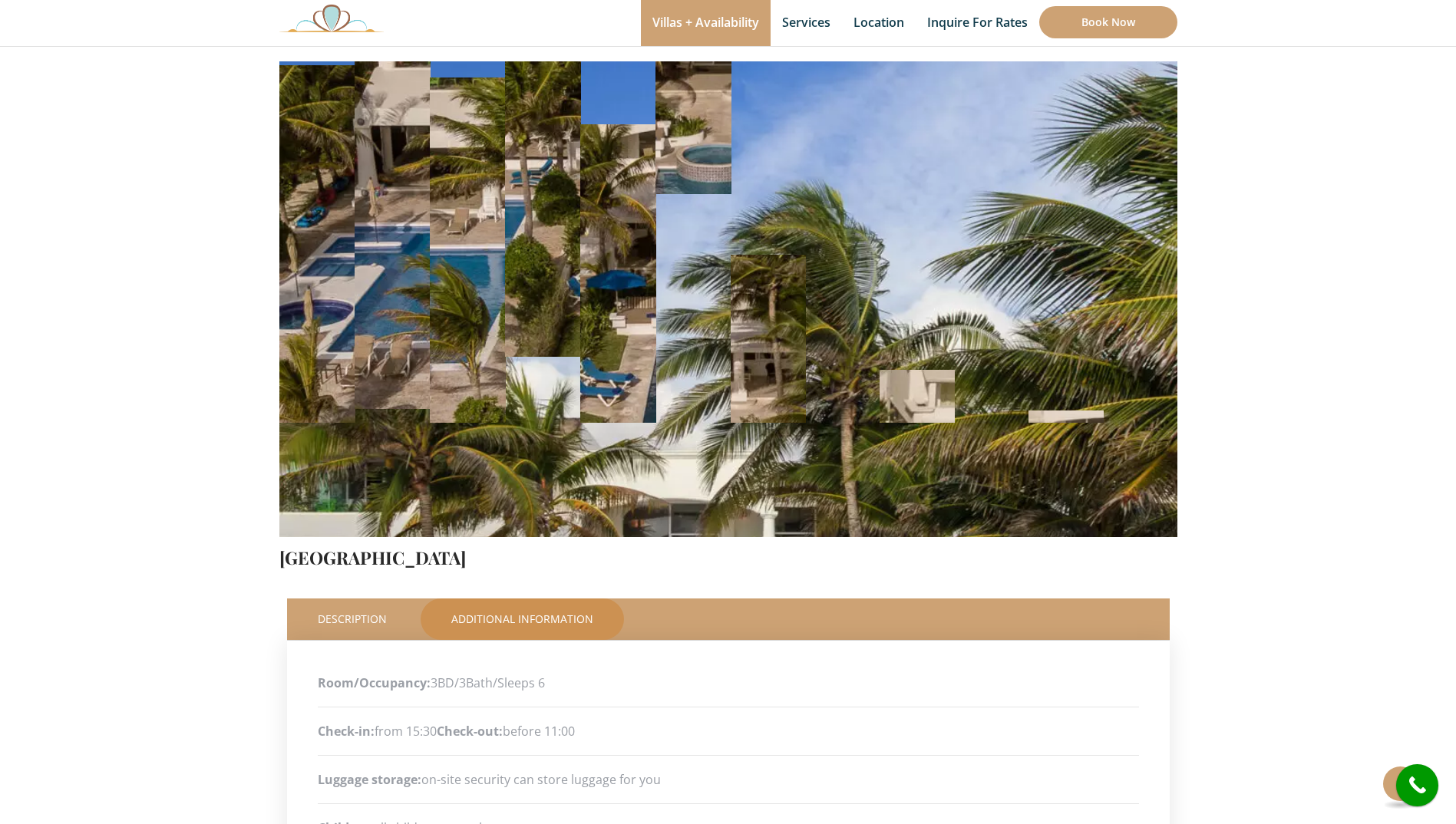
scroll to position [121, 0]
